Goal: Task Accomplishment & Management: Manage account settings

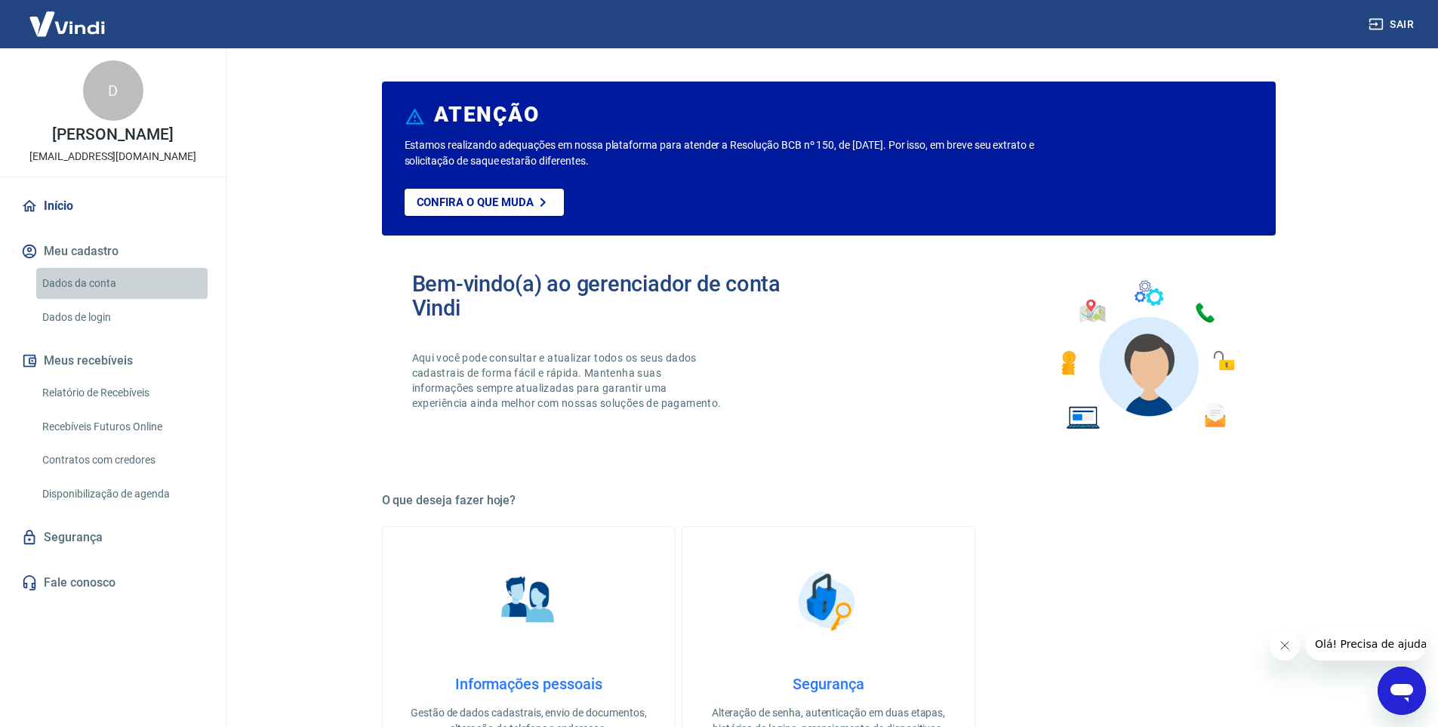
click at [85, 288] on link "Dados da conta" at bounding box center [121, 283] width 171 height 31
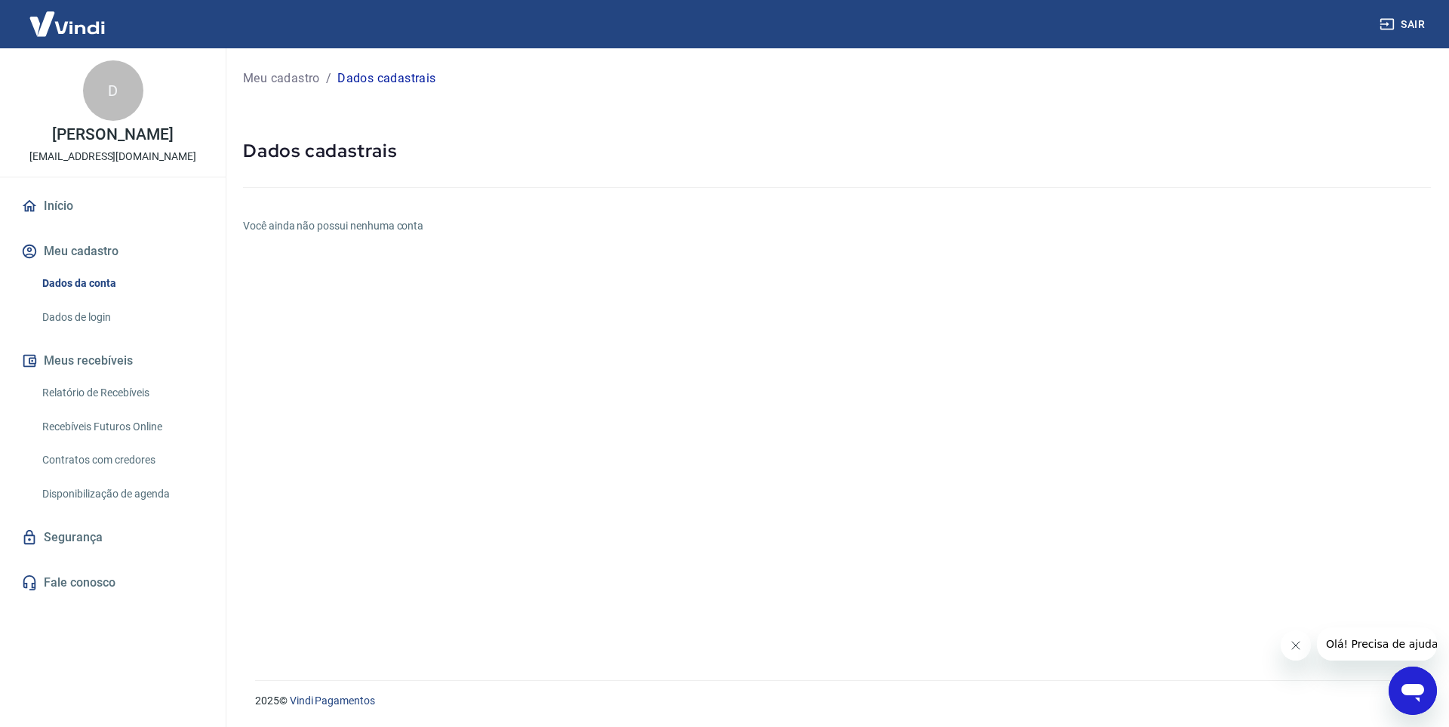
click at [79, 249] on button "Meu cadastro" at bounding box center [112, 251] width 189 height 33
click at [54, 204] on link "Início" at bounding box center [112, 205] width 189 height 33
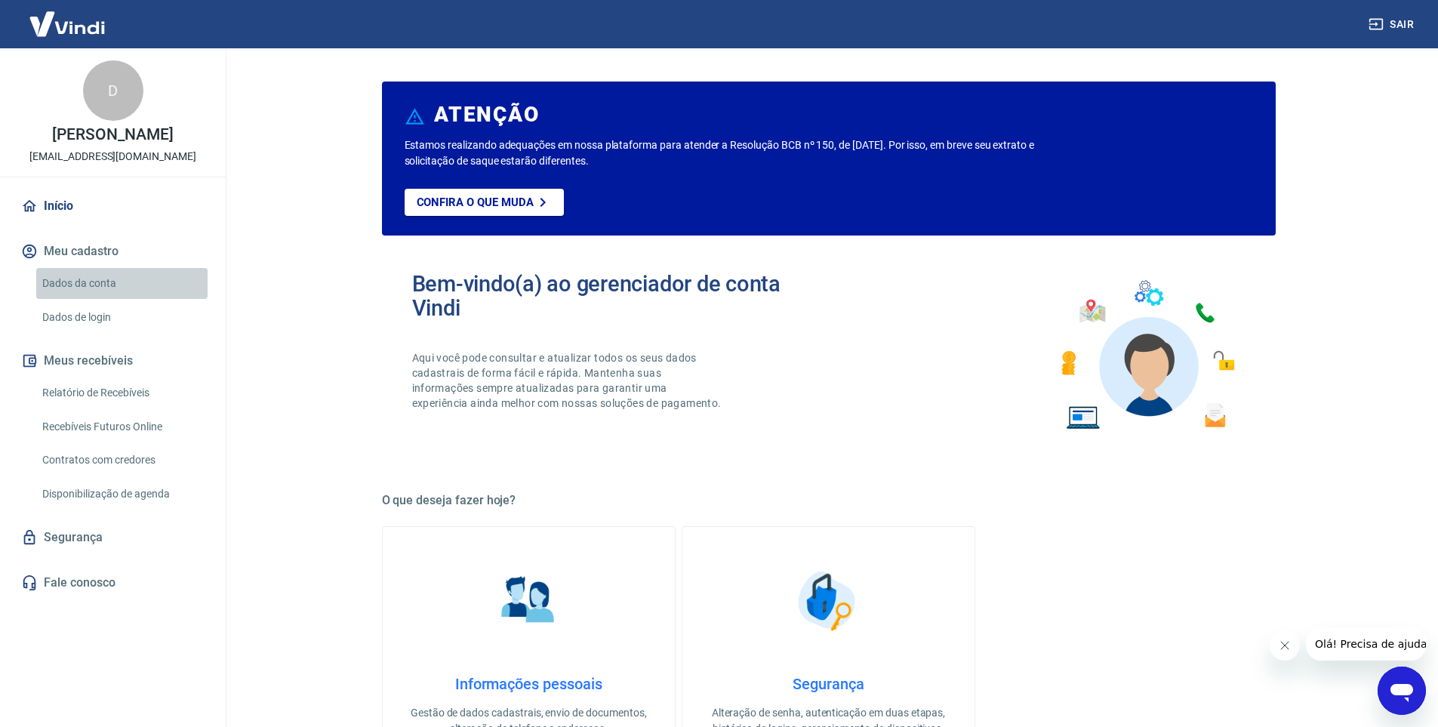
click at [88, 279] on link "Dados da conta" at bounding box center [121, 283] width 171 height 31
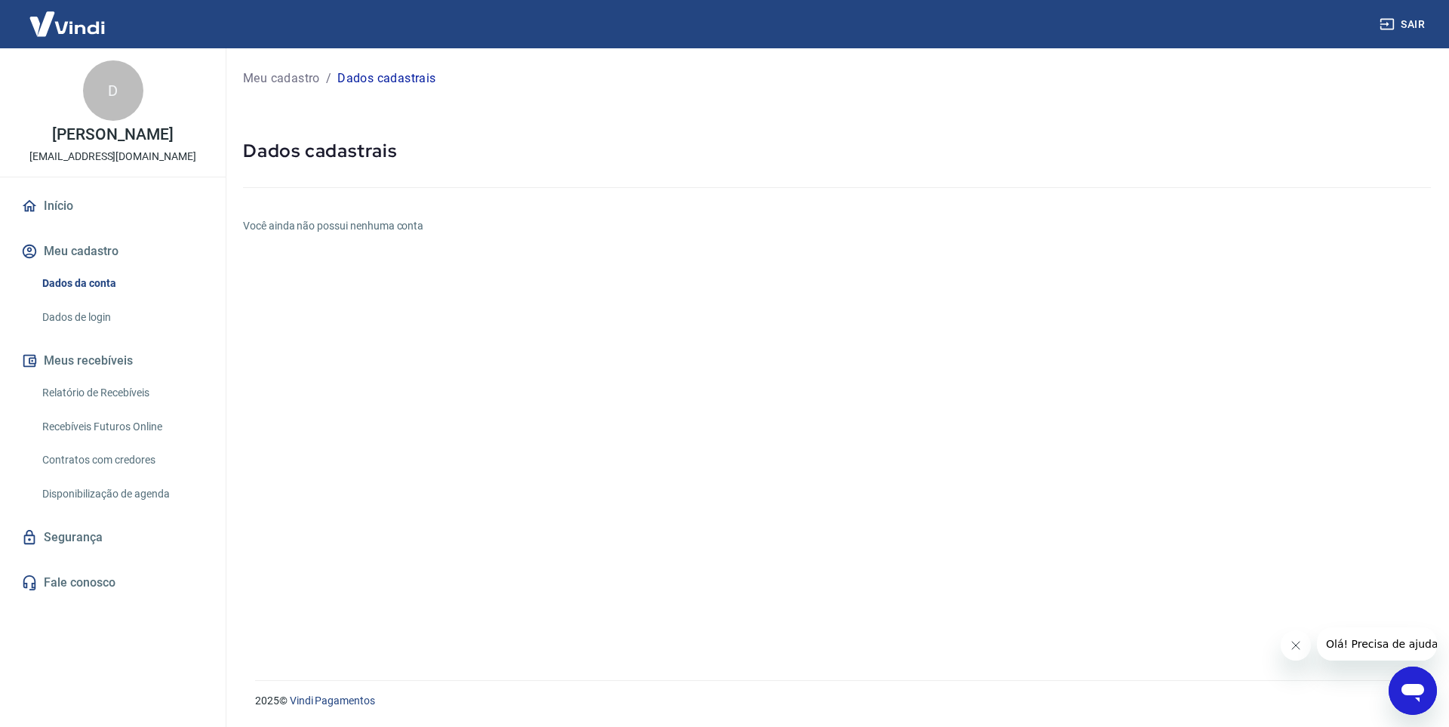
click at [104, 313] on link "Dados de login" at bounding box center [121, 317] width 171 height 31
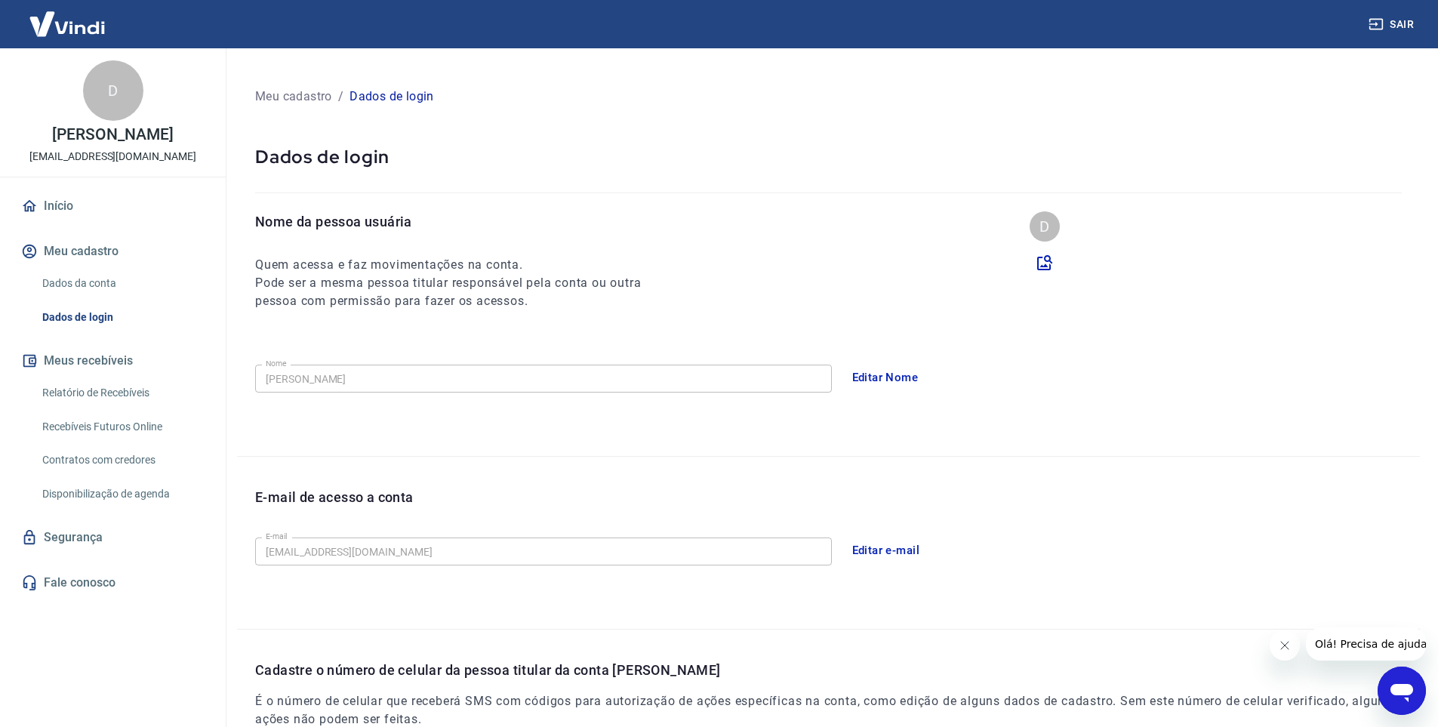
click at [97, 281] on link "Dados da conta" at bounding box center [121, 283] width 171 height 31
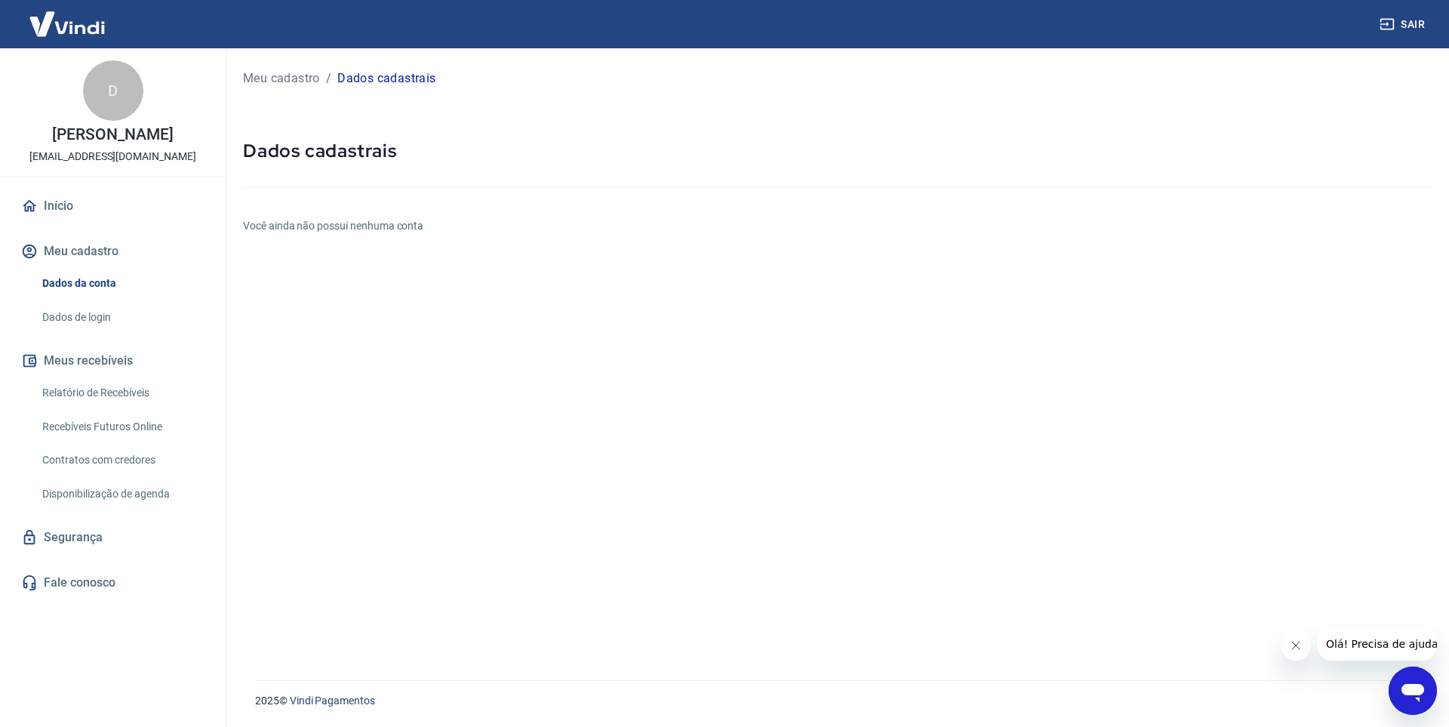
click at [75, 250] on button "Meu cadastro" at bounding box center [112, 251] width 189 height 33
click at [116, 246] on button "Meu cadastro" at bounding box center [112, 251] width 189 height 33
click at [91, 247] on button "Meu cadastro" at bounding box center [112, 251] width 189 height 33
click at [91, 248] on button "Meu cadastro" at bounding box center [112, 251] width 189 height 33
click at [92, 250] on button "Meu cadastro" at bounding box center [112, 251] width 189 height 33
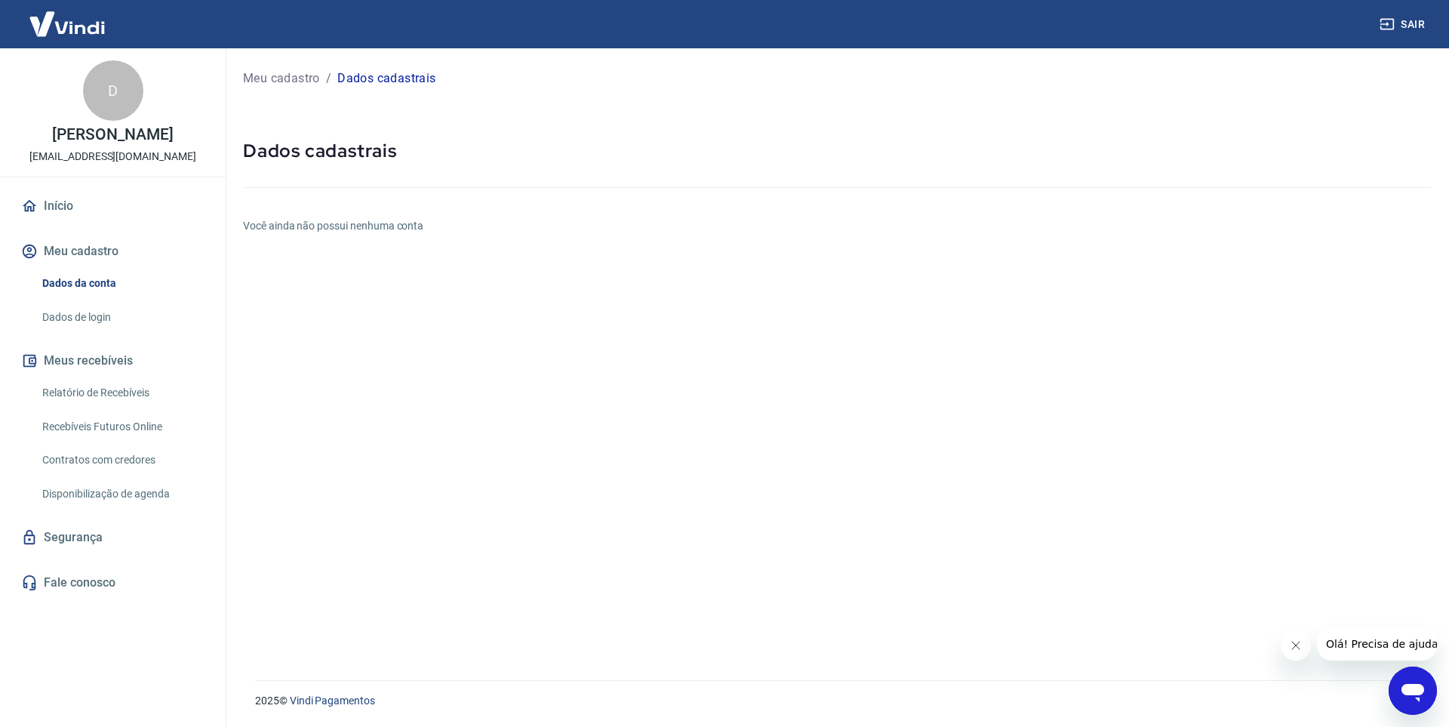
click at [94, 251] on button "Meu cadastro" at bounding box center [112, 251] width 189 height 33
click at [85, 325] on link "Dados de login" at bounding box center [121, 317] width 171 height 31
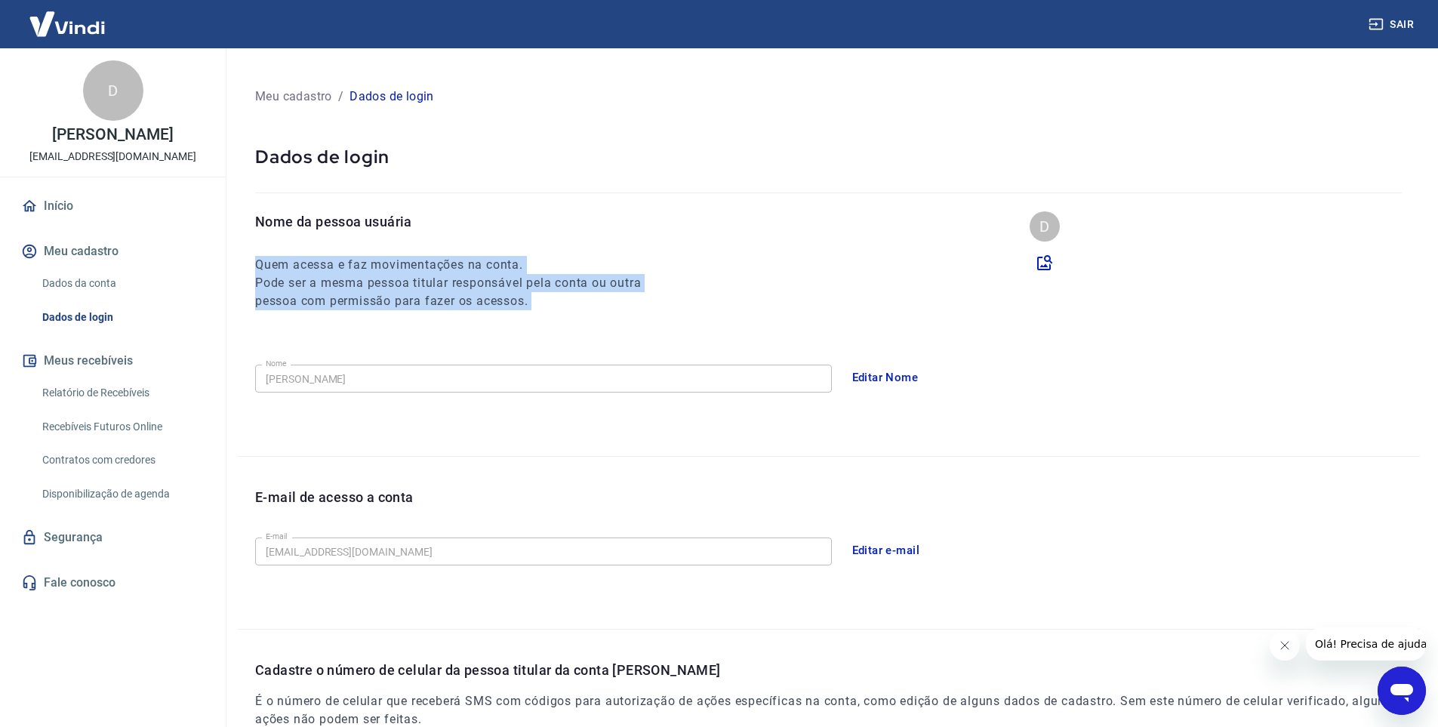
drag, startPoint x: 259, startPoint y: 252, endPoint x: 505, endPoint y: 338, distance: 260.6
click at [505, 338] on div "Nome da pessoa usuária Quem acessa e faz movimentações na conta. Pode ser a mes…" at bounding box center [828, 333] width 1182 height 244
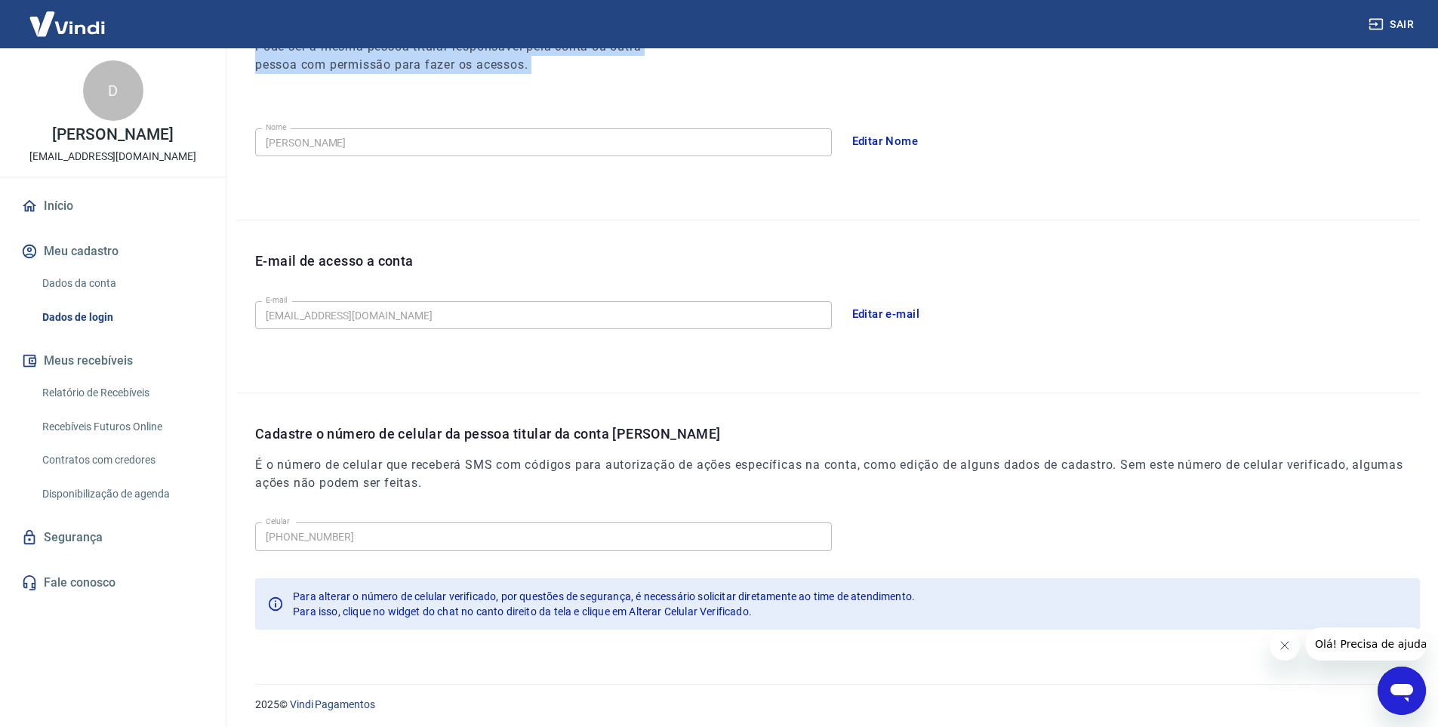
scroll to position [240, 0]
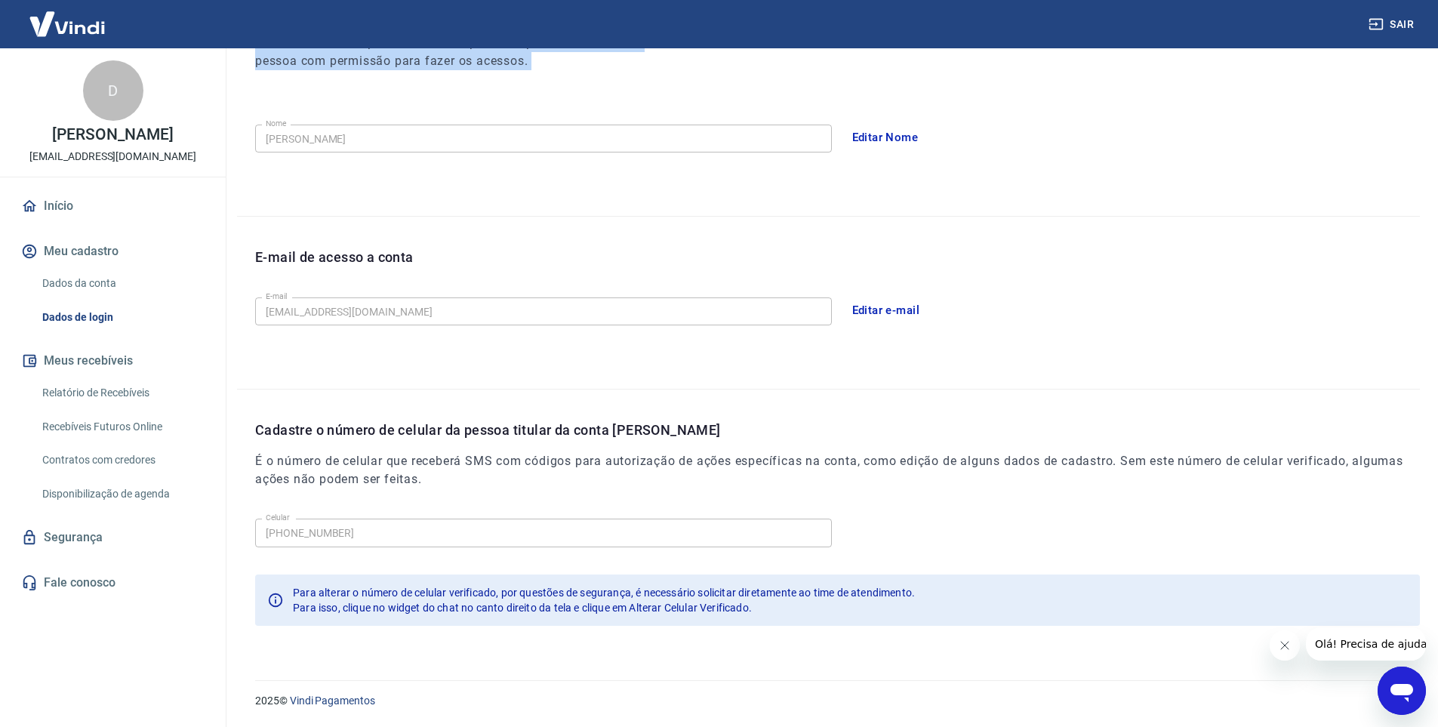
click at [83, 537] on link "Segurança" at bounding box center [112, 537] width 189 height 33
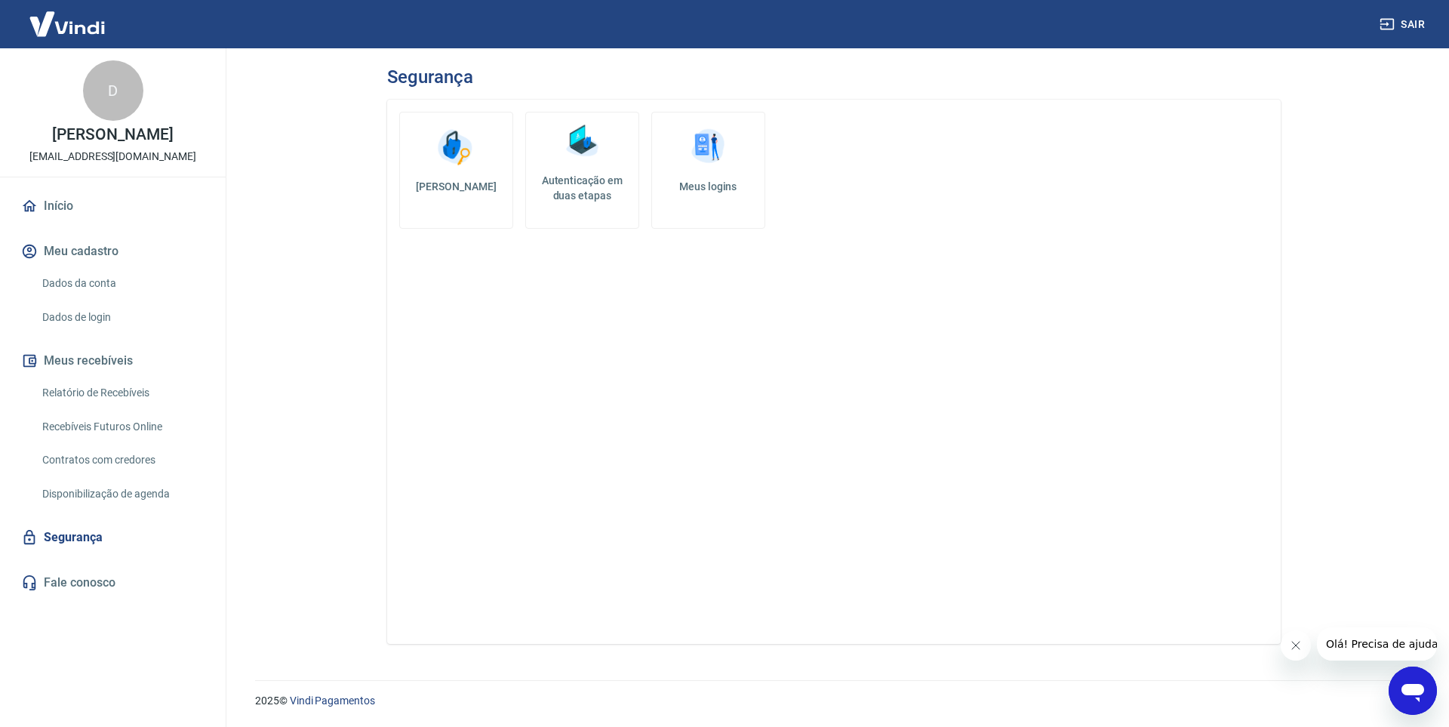
click at [62, 583] on link "Fale conosco" at bounding box center [112, 582] width 189 height 33
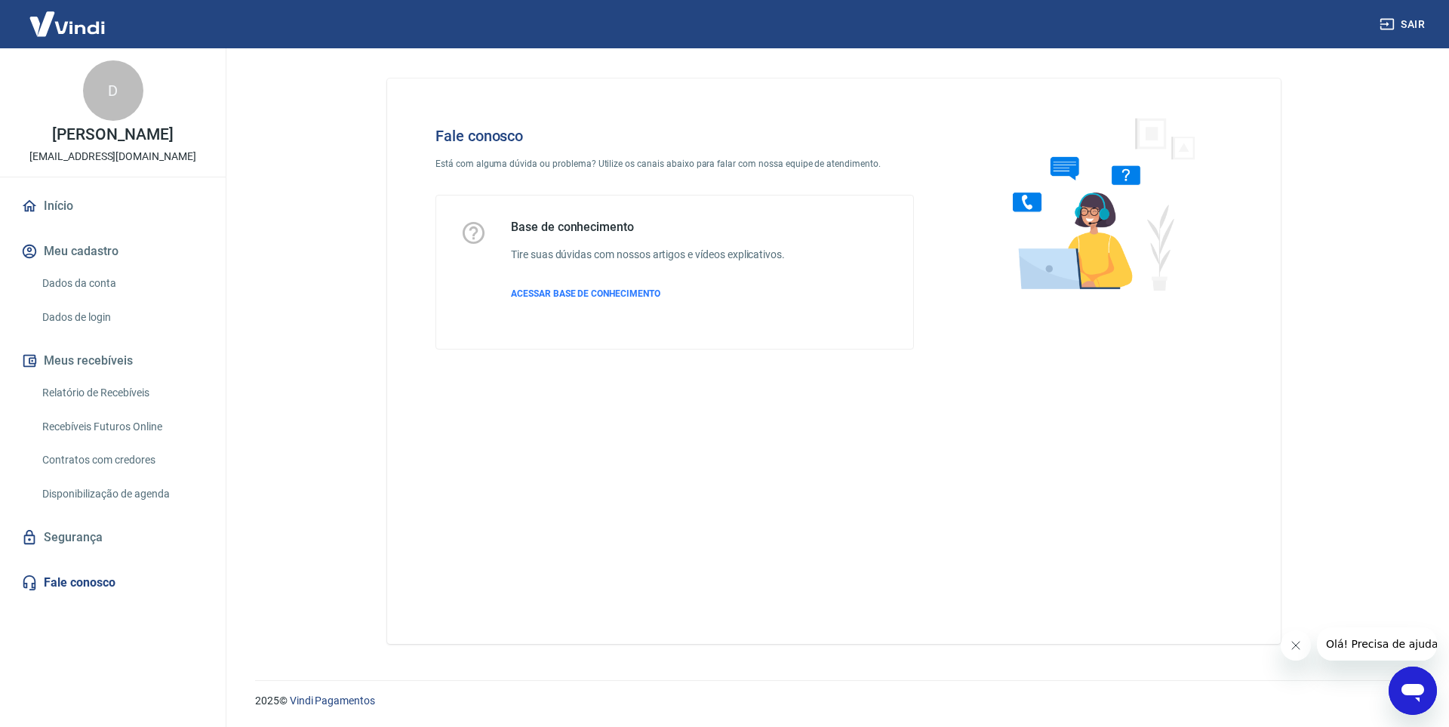
click at [35, 198] on icon at bounding box center [29, 206] width 17 height 17
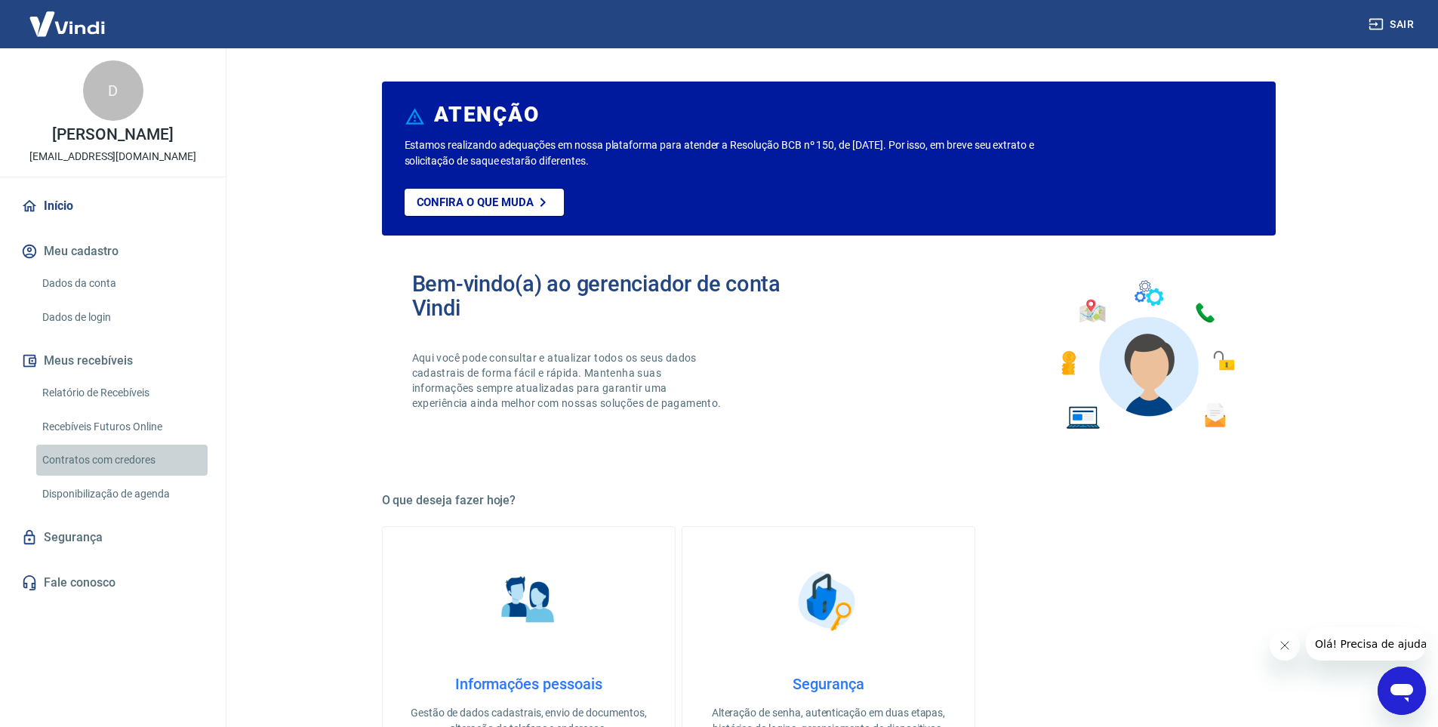
click at [115, 464] on link "Contratos com credores" at bounding box center [121, 459] width 171 height 31
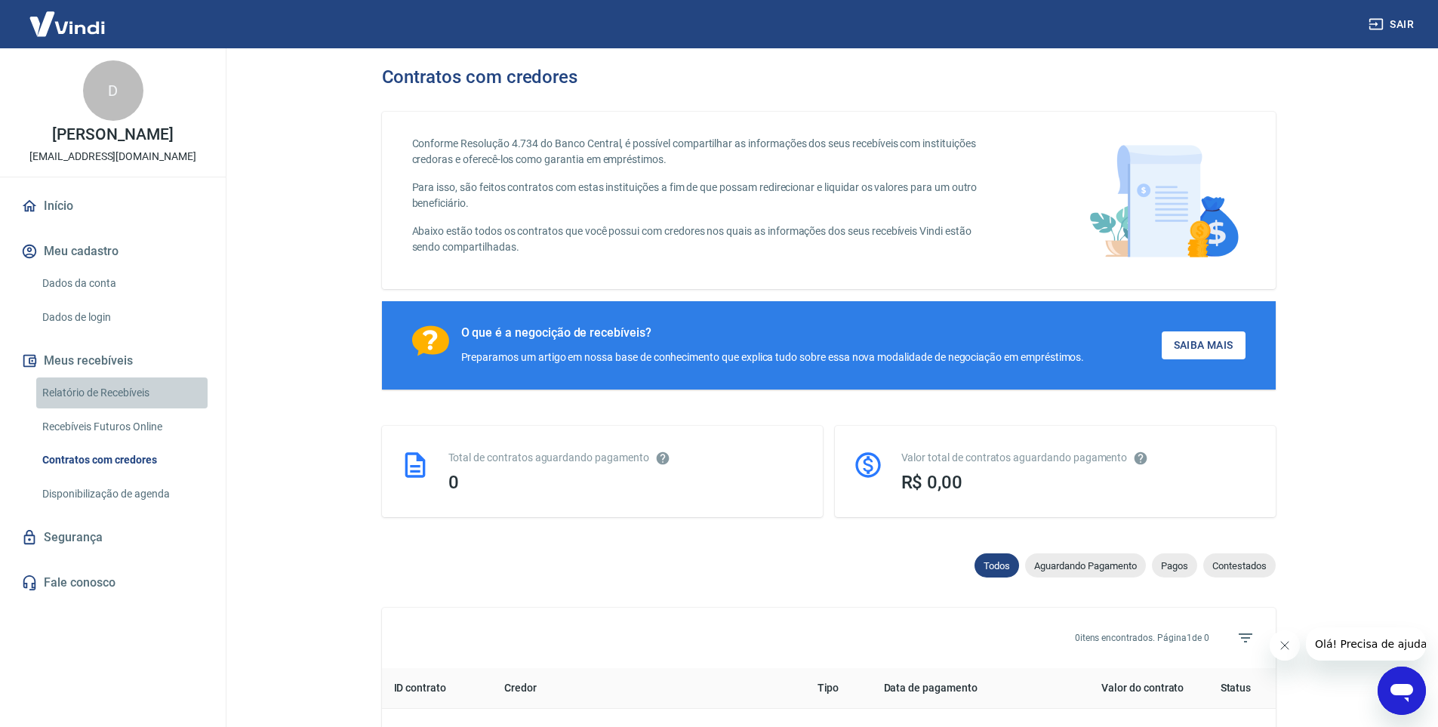
click at [108, 389] on link "Relatório de Recebíveis" at bounding box center [121, 392] width 171 height 31
